Goal: Transaction & Acquisition: Purchase product/service

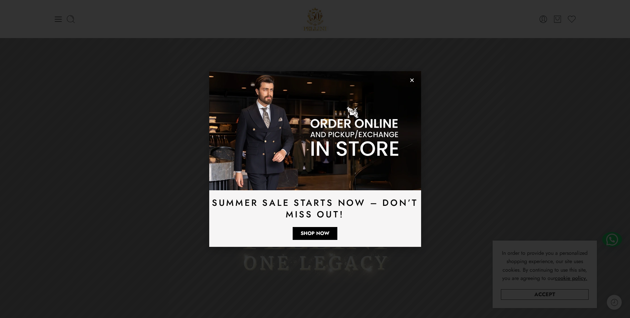
click at [412, 81] on icon "Close" at bounding box center [411, 80] width 5 height 5
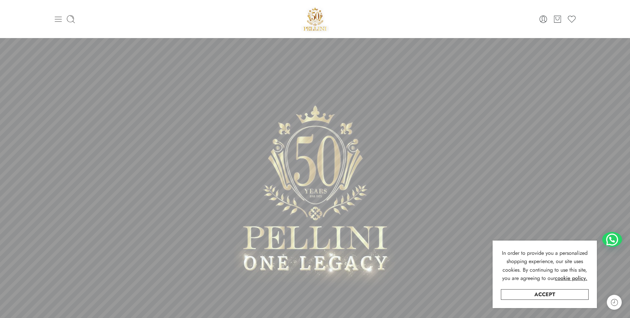
click at [58, 22] on icon at bounding box center [58, 19] width 9 height 9
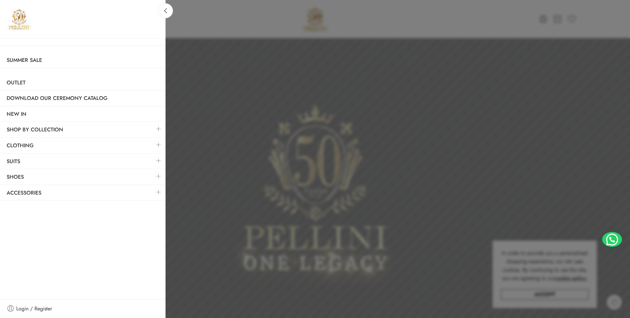
click at [158, 174] on link at bounding box center [159, 176] width 14 height 14
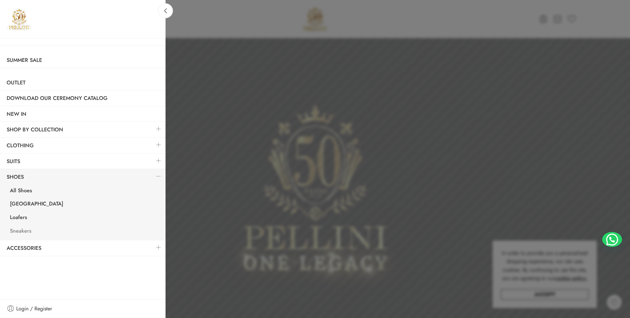
drag, startPoint x: 21, startPoint y: 215, endPoint x: 18, endPoint y: 230, distance: 14.6
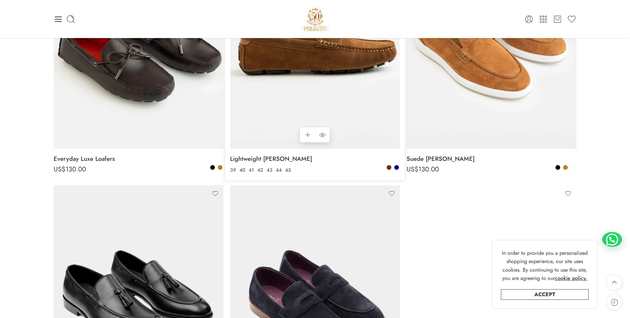
scroll to position [66, 0]
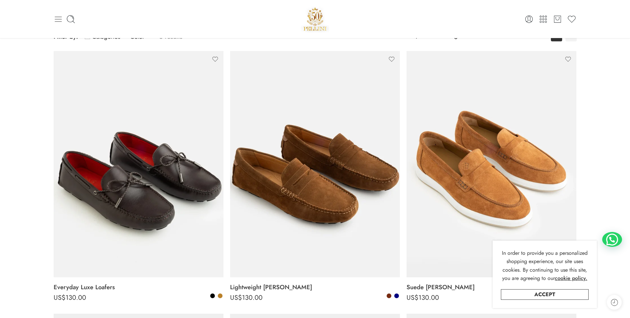
click at [56, 23] on icon at bounding box center [58, 19] width 9 height 9
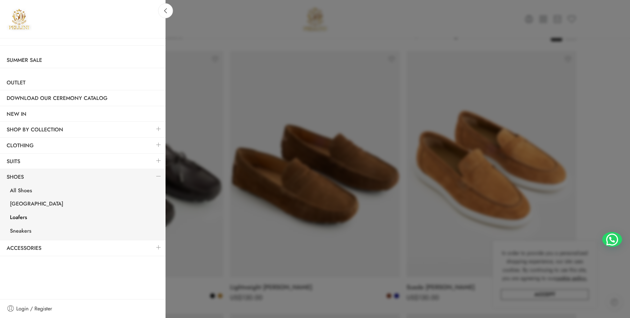
click at [160, 144] on link at bounding box center [159, 145] width 14 height 14
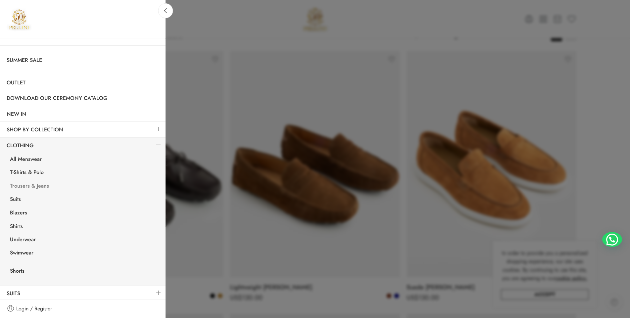
click at [40, 185] on link "Trousers & Jeans" at bounding box center [84, 187] width 162 height 14
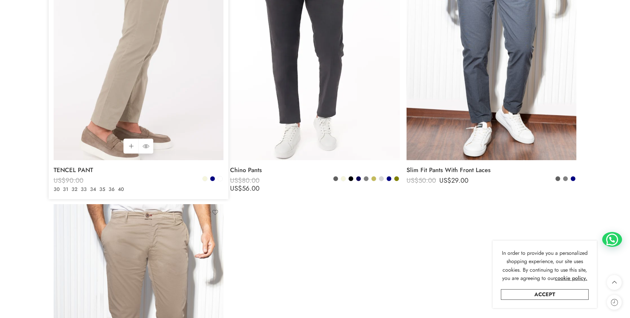
scroll to position [860, 0]
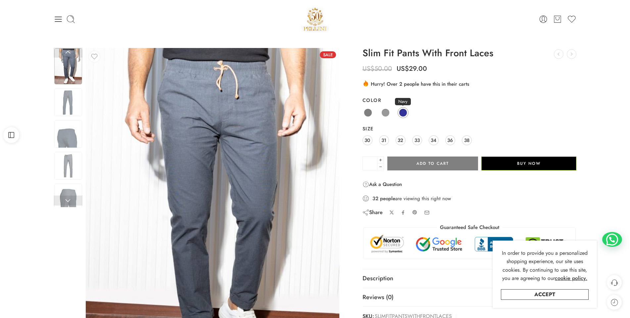
click at [403, 113] on span at bounding box center [403, 113] width 8 height 8
click at [385, 111] on span at bounding box center [385, 113] width 8 height 8
click at [69, 104] on img at bounding box center [68, 102] width 28 height 28
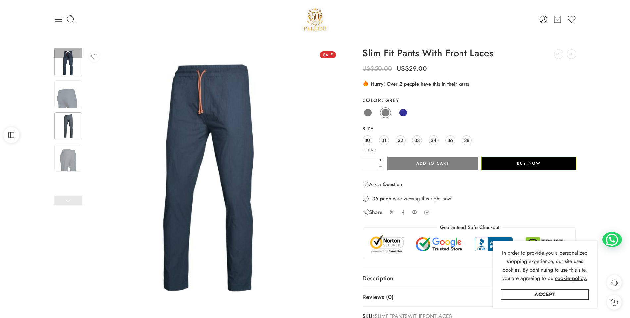
click at [64, 128] on img at bounding box center [68, 126] width 28 height 28
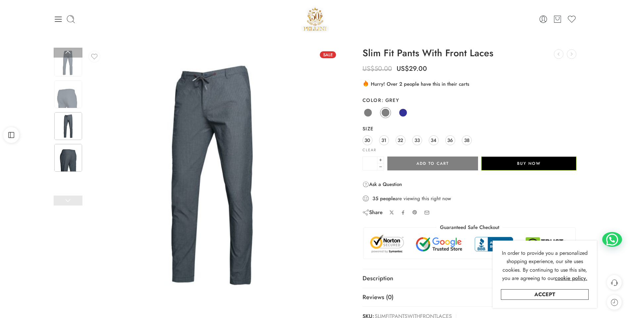
click at [66, 153] on img at bounding box center [68, 158] width 28 height 28
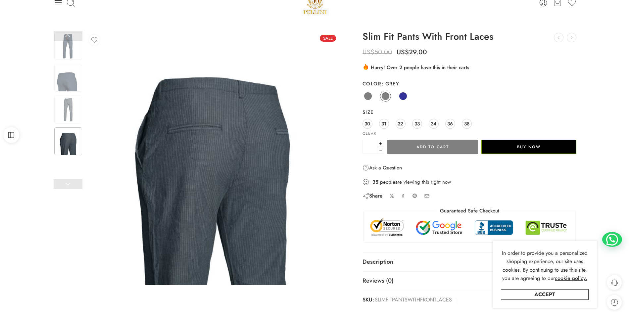
scroll to position [33, 0]
